Goal: Check status

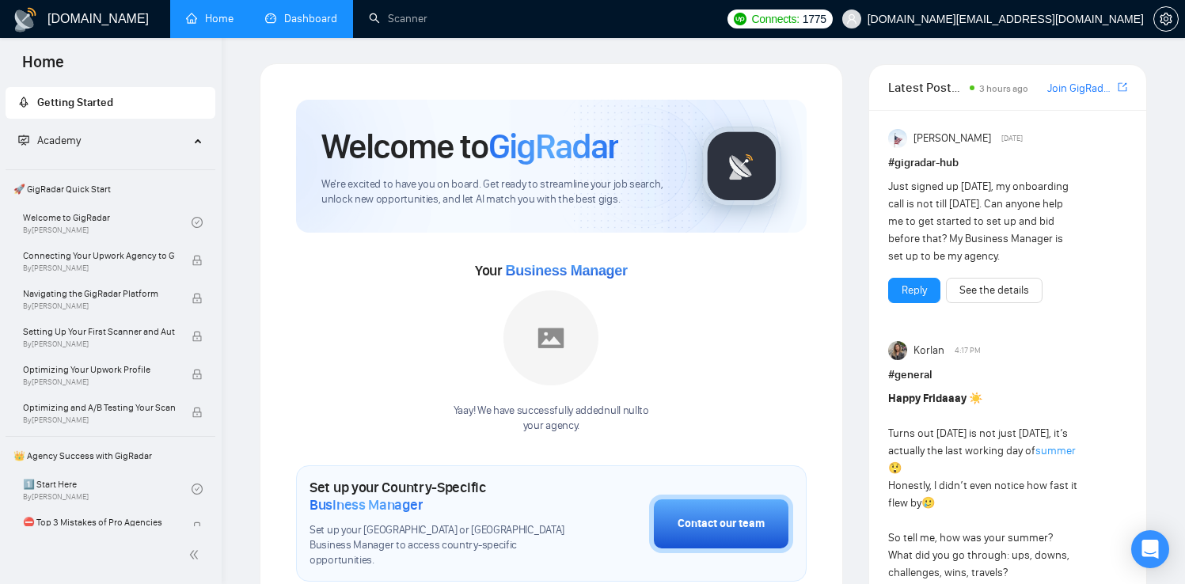
click at [303, 16] on link "Dashboard" at bounding box center [301, 18] width 72 height 13
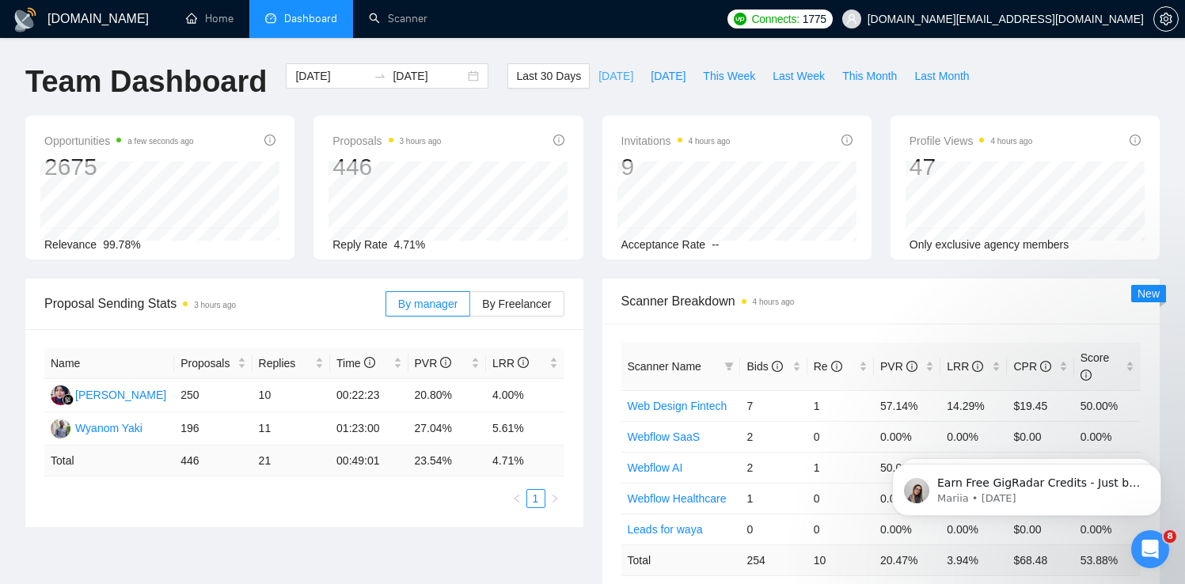
click at [611, 71] on span "[DATE]" at bounding box center [616, 75] width 35 height 17
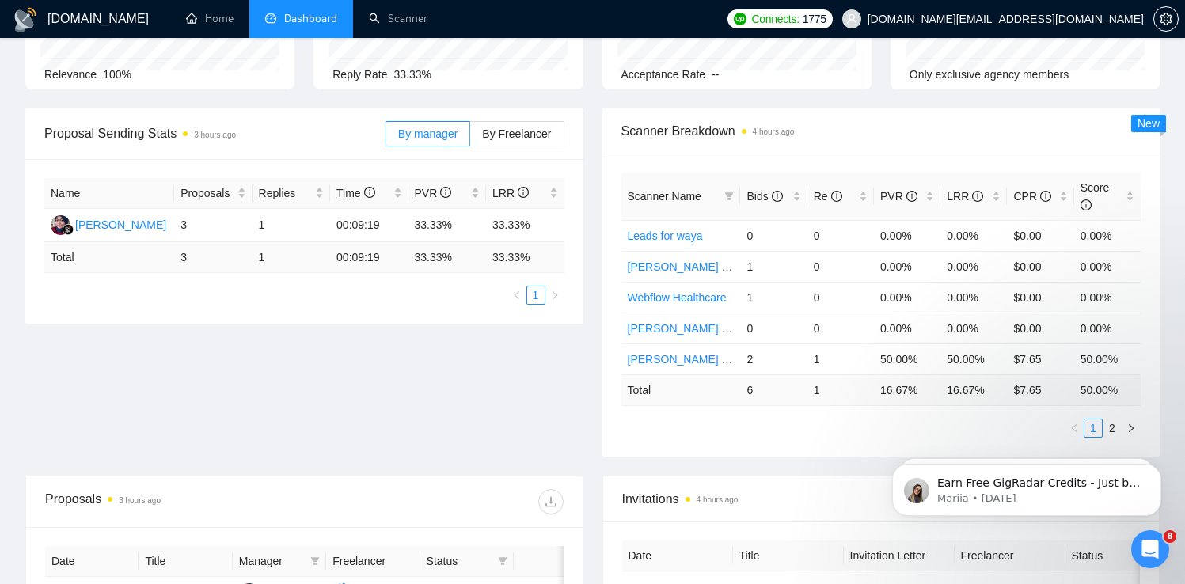
scroll to position [442, 0]
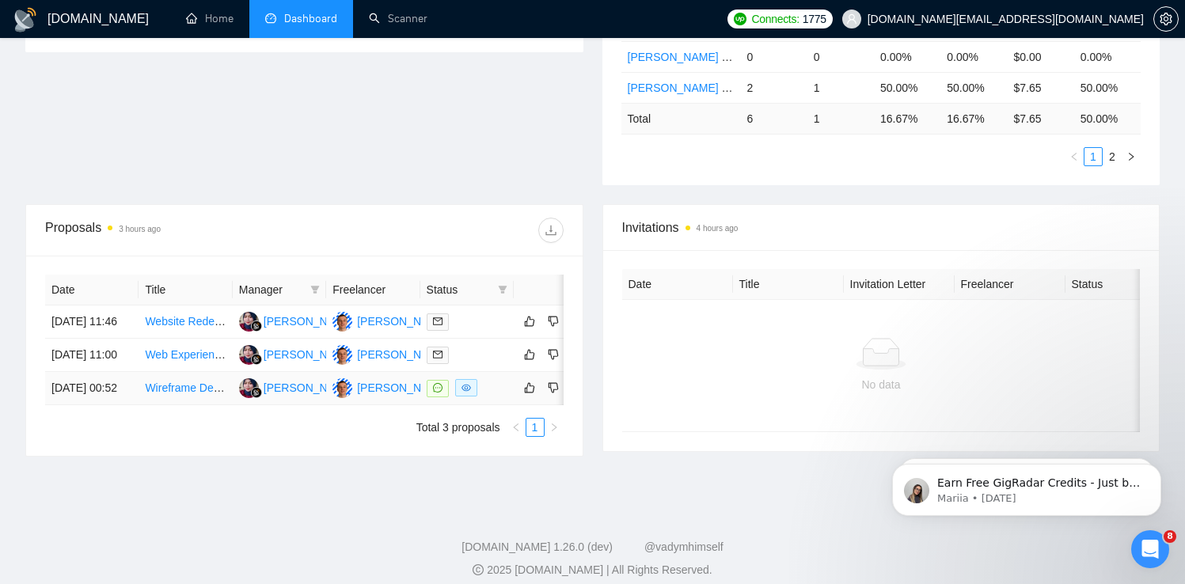
click at [513, 405] on td at bounding box center [466, 388] width 93 height 33
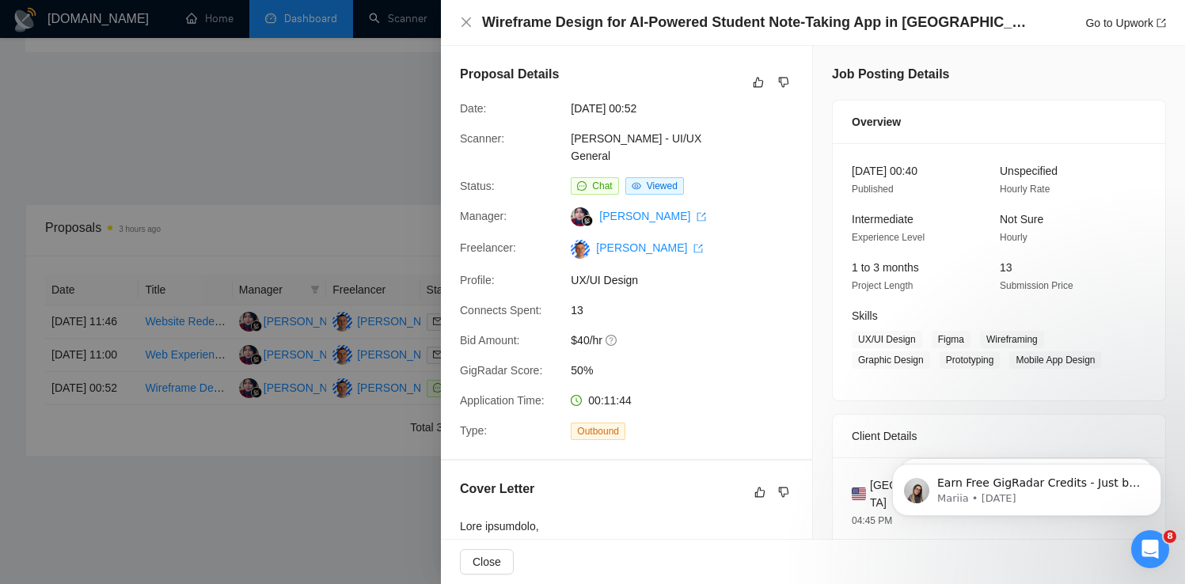
click at [102, 388] on div at bounding box center [592, 292] width 1185 height 584
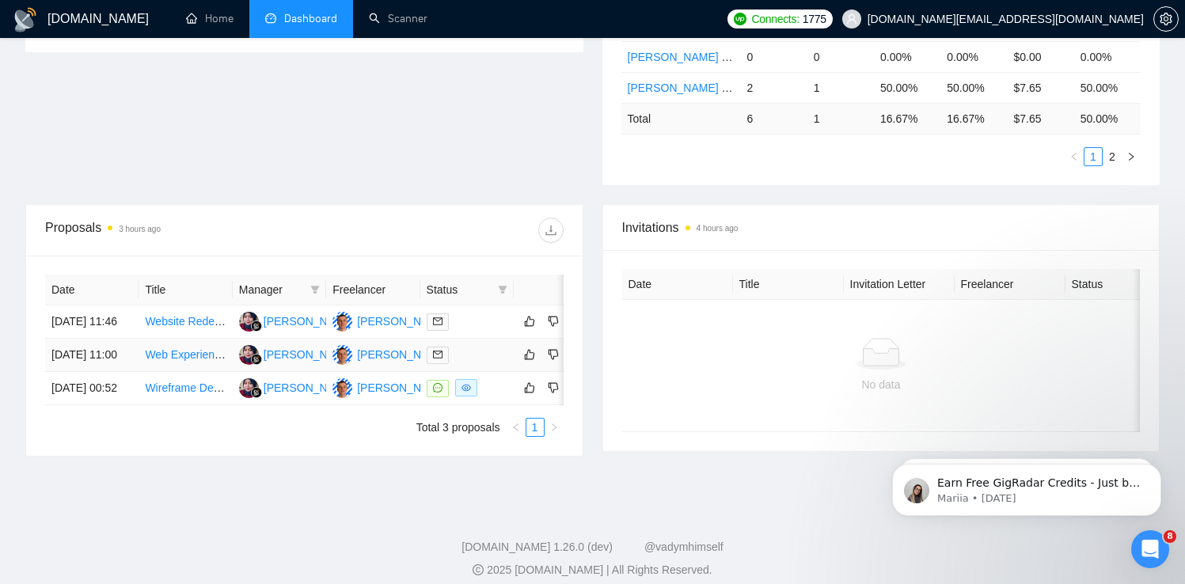
click at [116, 372] on td "[DATE] 11:00" at bounding box center [91, 355] width 93 height 33
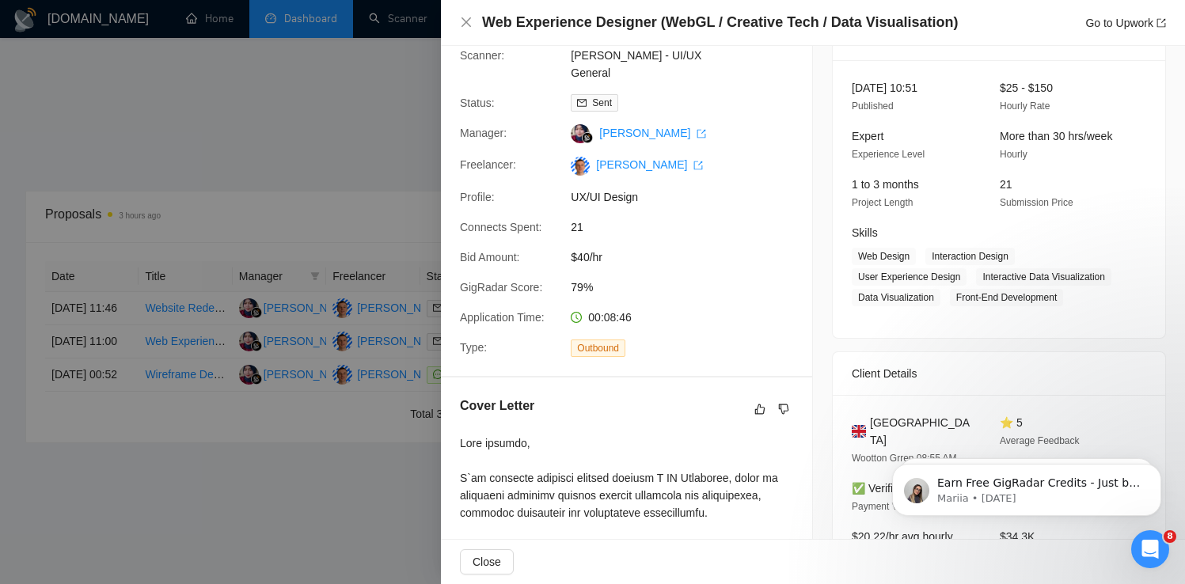
scroll to position [530, 0]
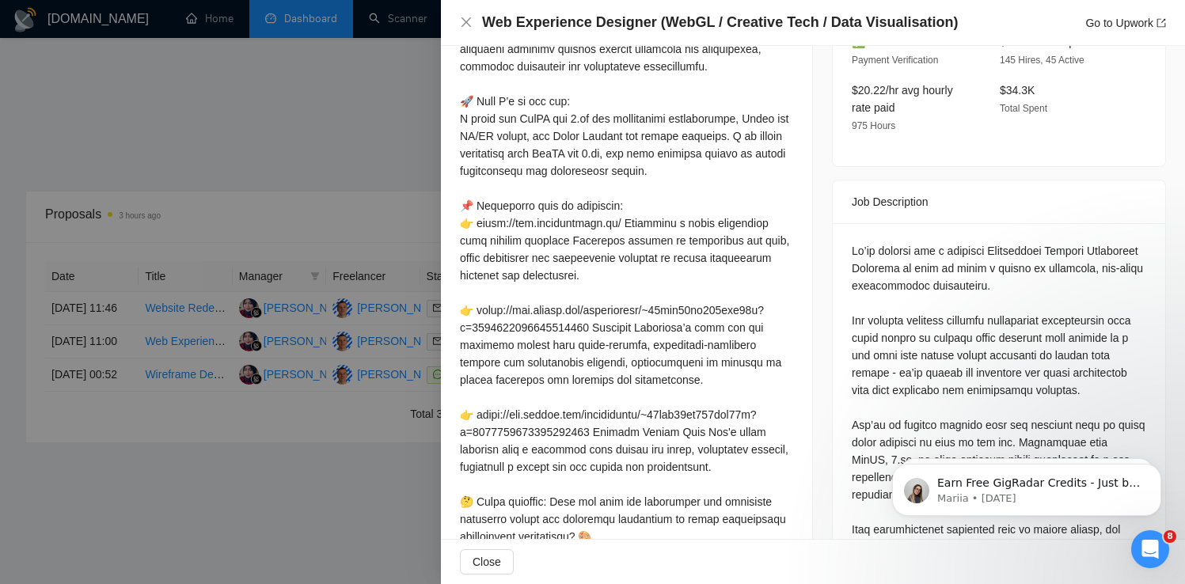
click at [67, 314] on div at bounding box center [592, 292] width 1185 height 584
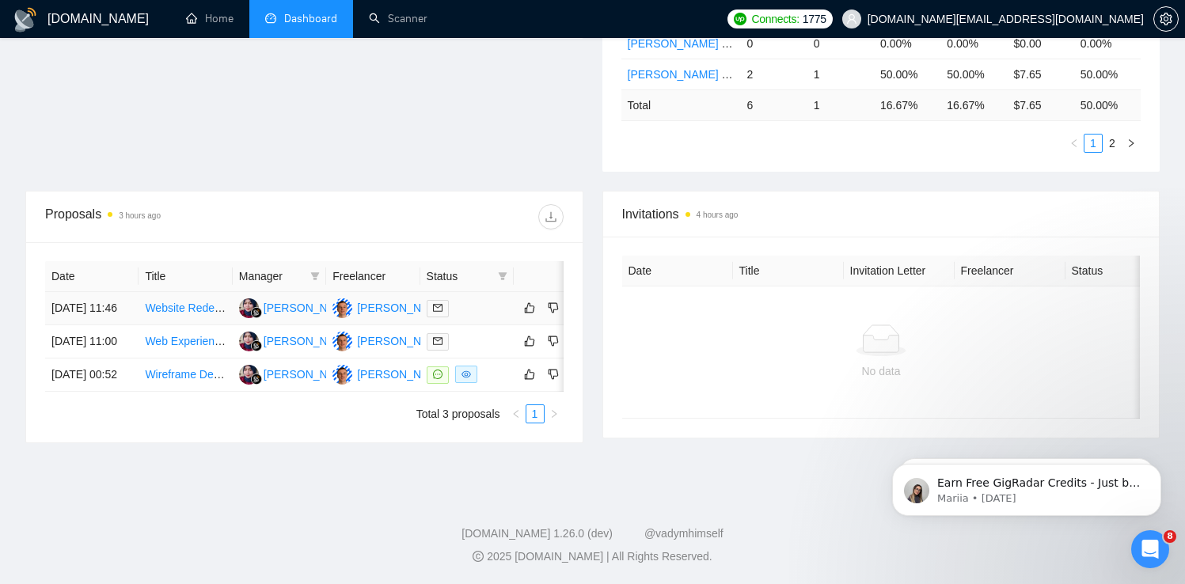
click at [101, 310] on td "[DATE] 11:46" at bounding box center [91, 308] width 93 height 33
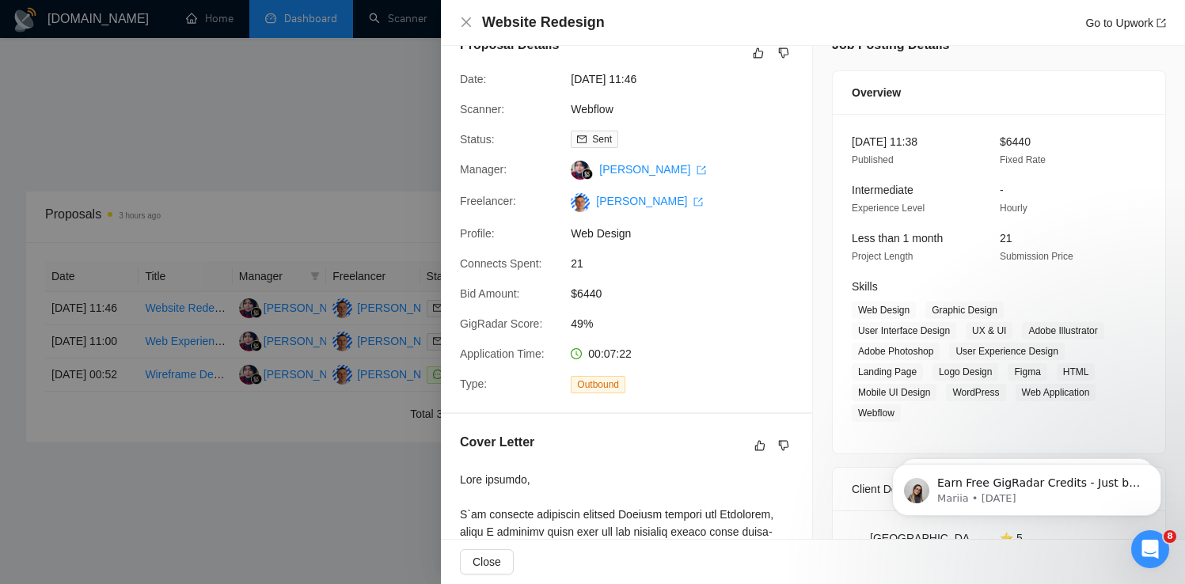
scroll to position [0, 0]
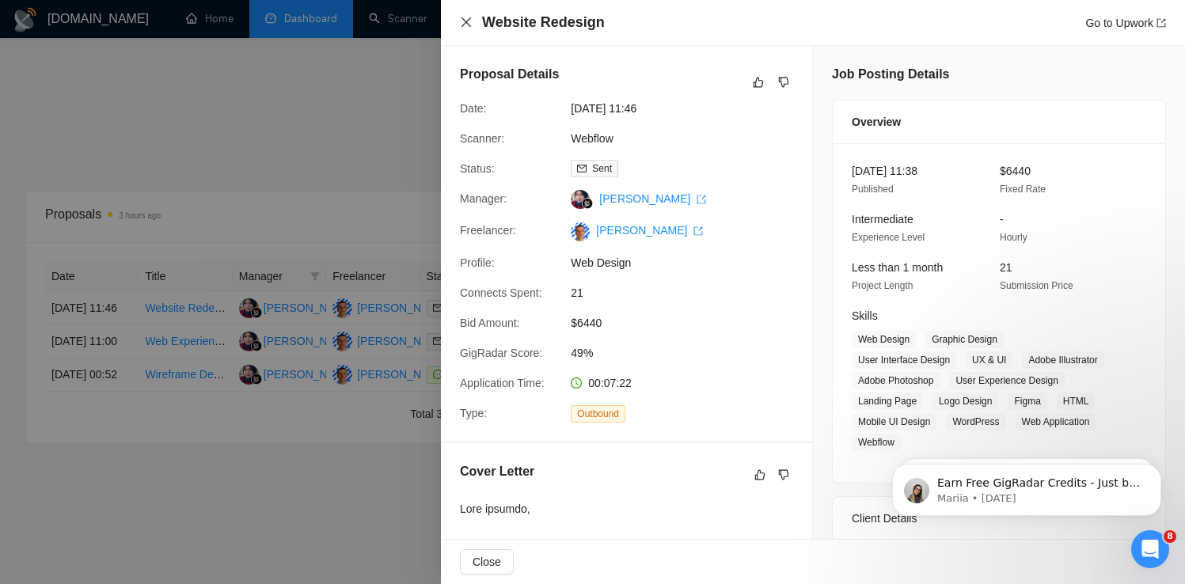
click at [468, 21] on icon "close" at bounding box center [466, 22] width 13 height 13
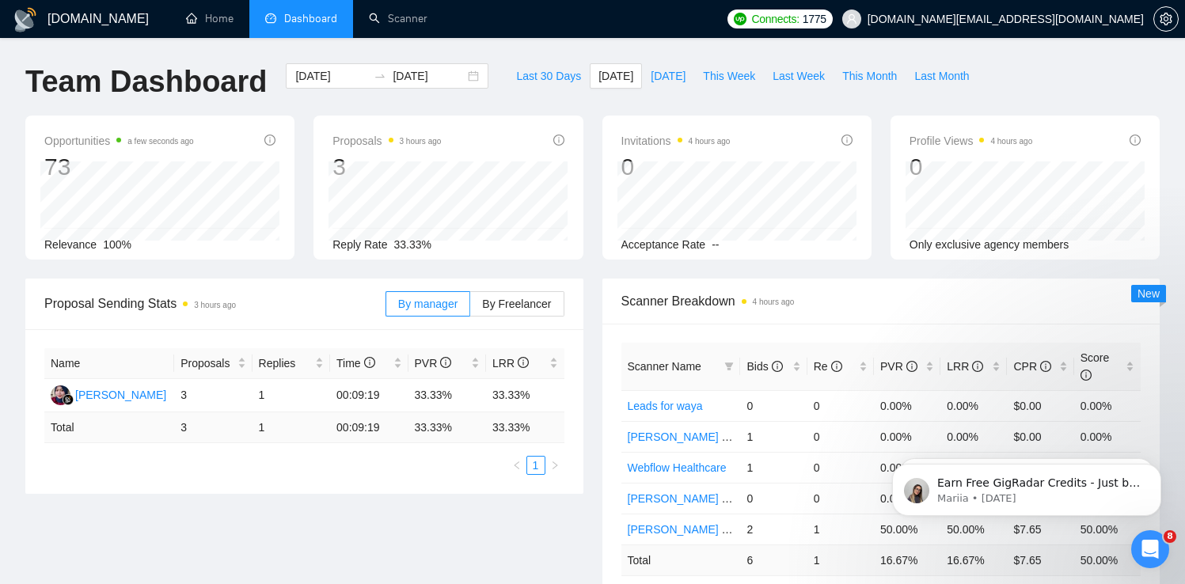
click at [667, 60] on div "[DOMAIN_NAME] Home Dashboard Scanner Connects: 1775 [DOMAIN_NAME][EMAIL_ADDRESS…" at bounding box center [592, 520] width 1185 height 1040
click at [735, 74] on span "This Week" at bounding box center [729, 75] width 52 height 17
type input "[DATE]"
